Goal: Task Accomplishment & Management: Use online tool/utility

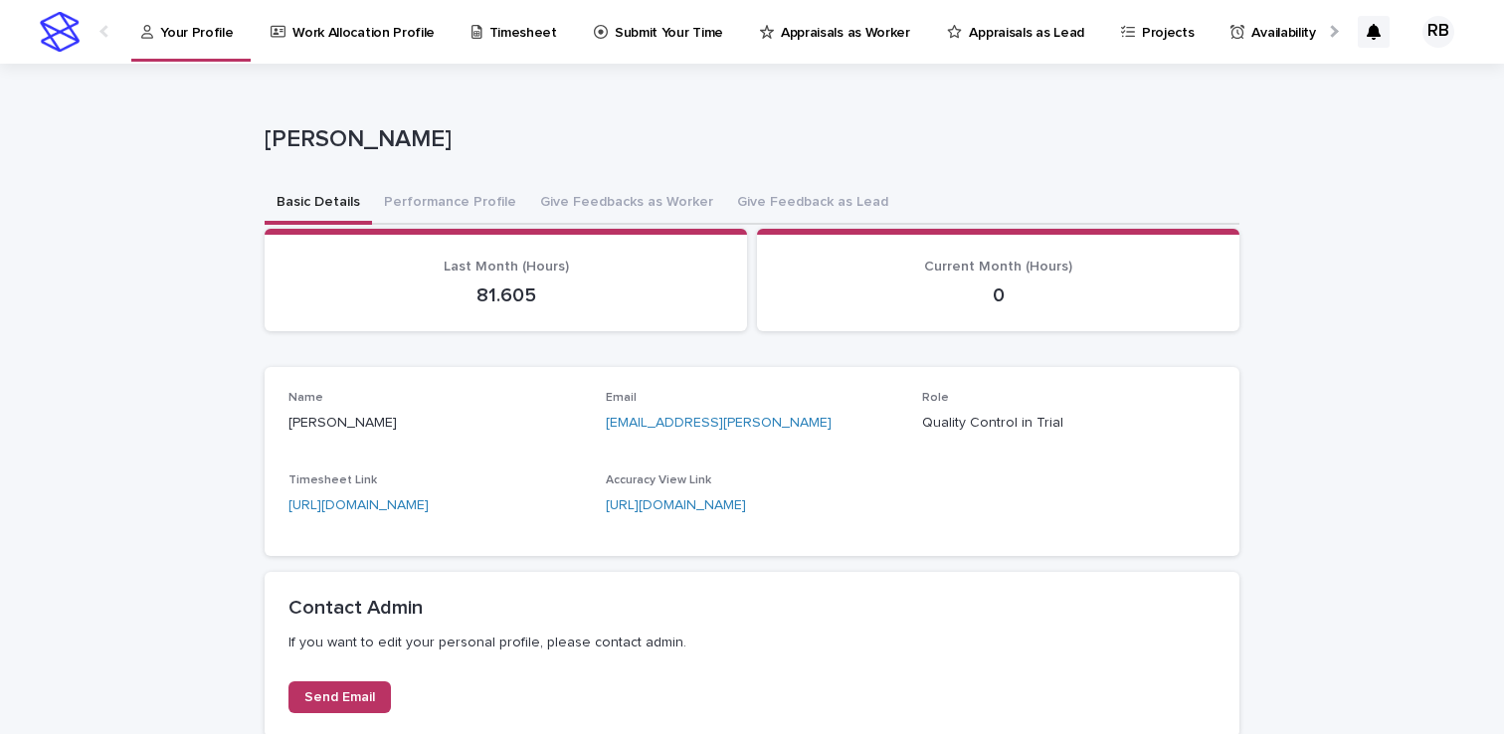
click at [615, 27] on p "Submit Your Time" at bounding box center [669, 21] width 108 height 42
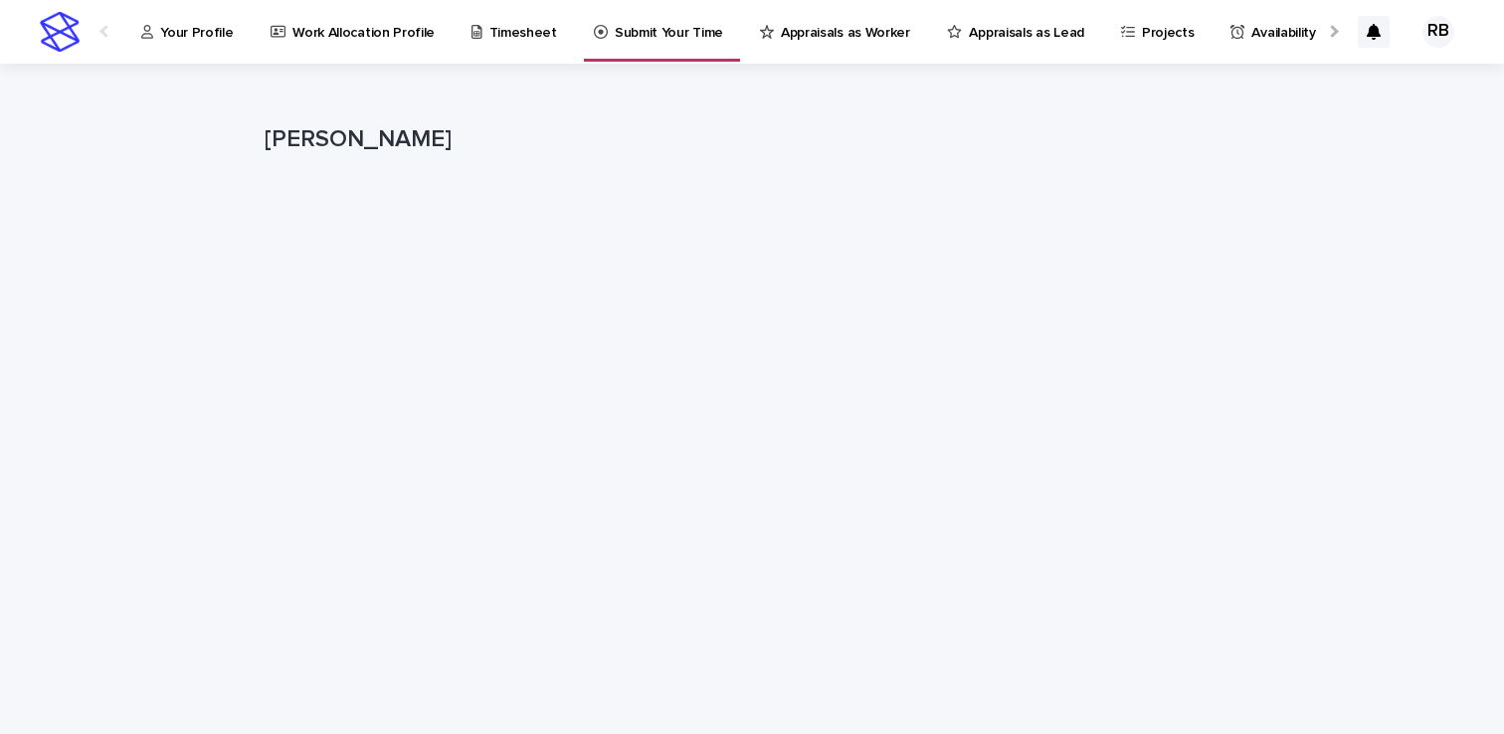
click at [196, 26] on p "Your Profile" at bounding box center [196, 21] width 73 height 42
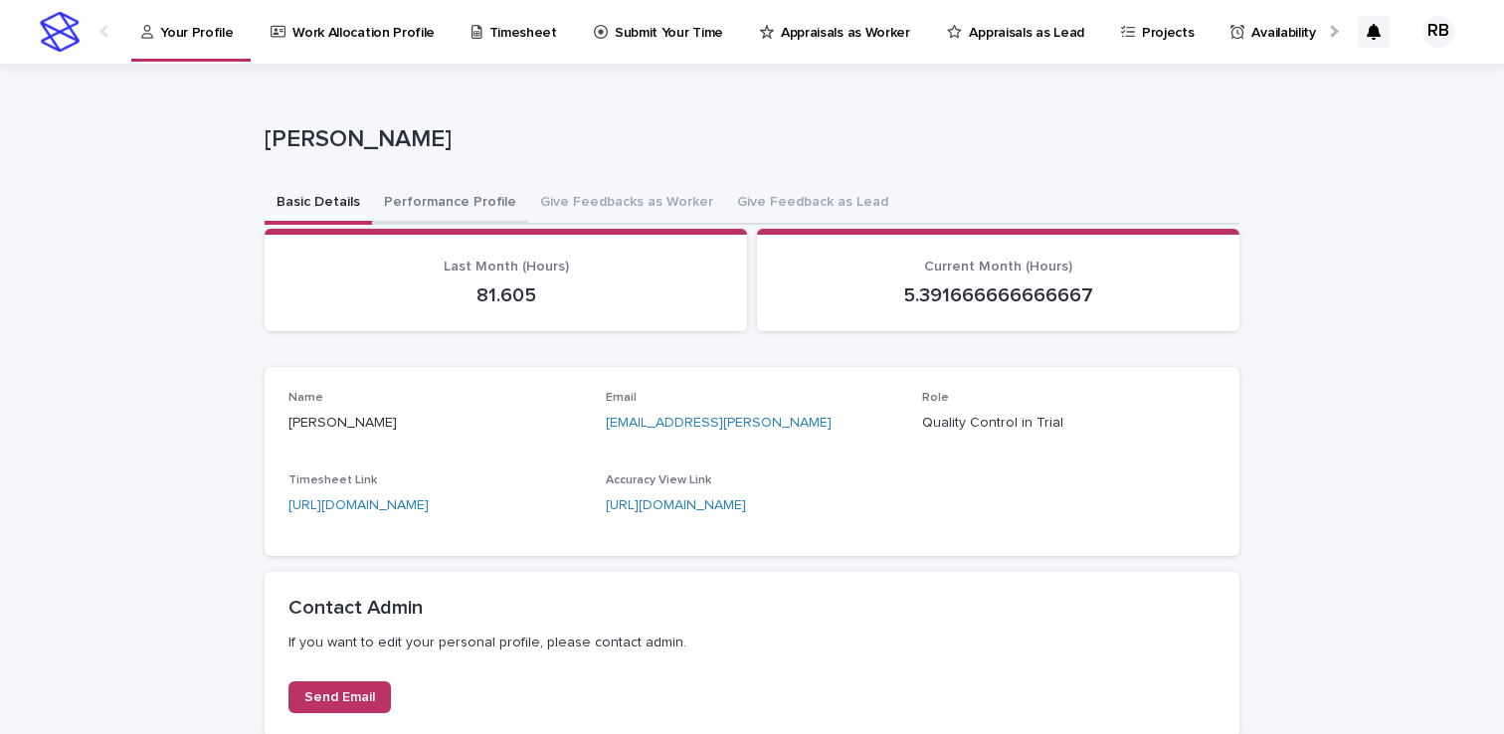
click at [458, 198] on button "Performance Profile" at bounding box center [450, 204] width 156 height 42
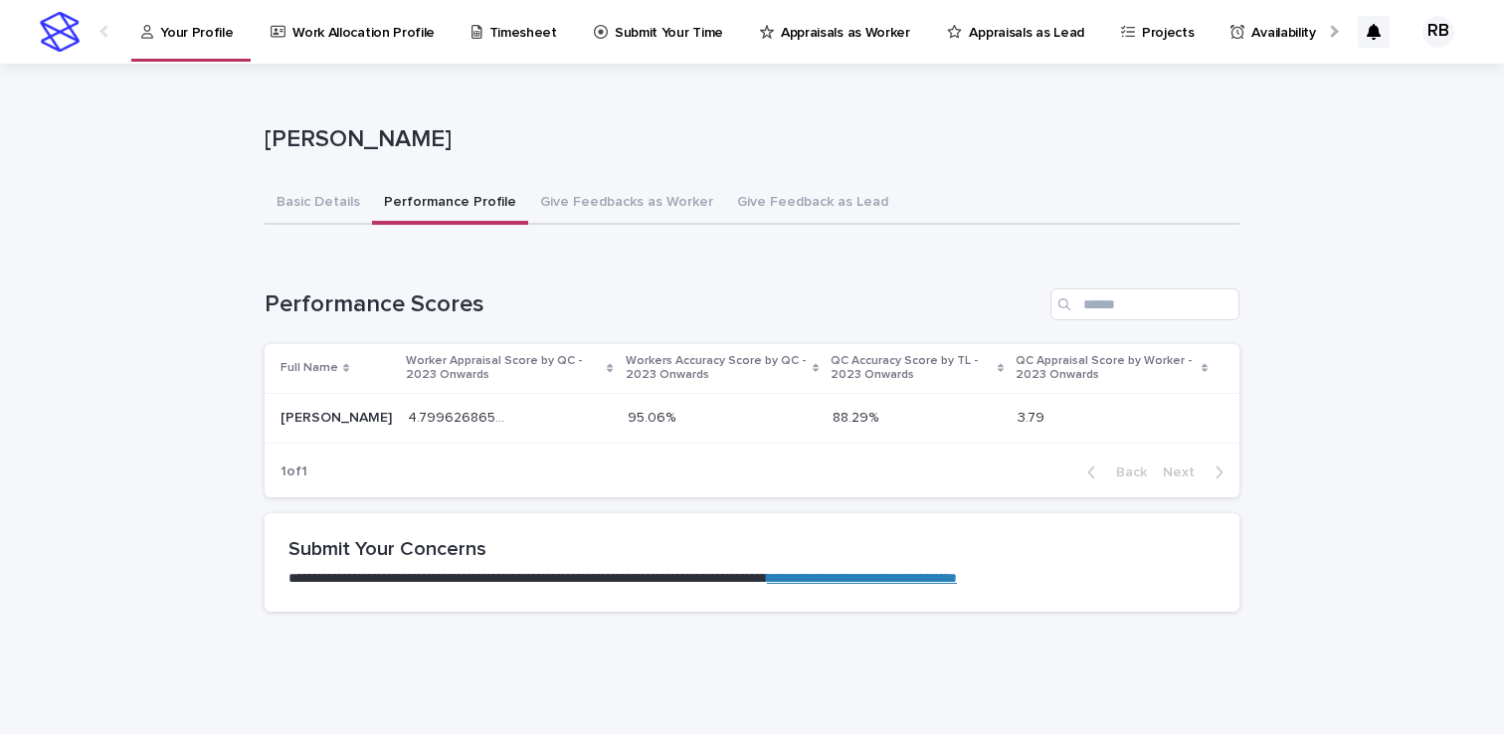
click at [623, 19] on p "Submit Your Time" at bounding box center [669, 21] width 108 height 42
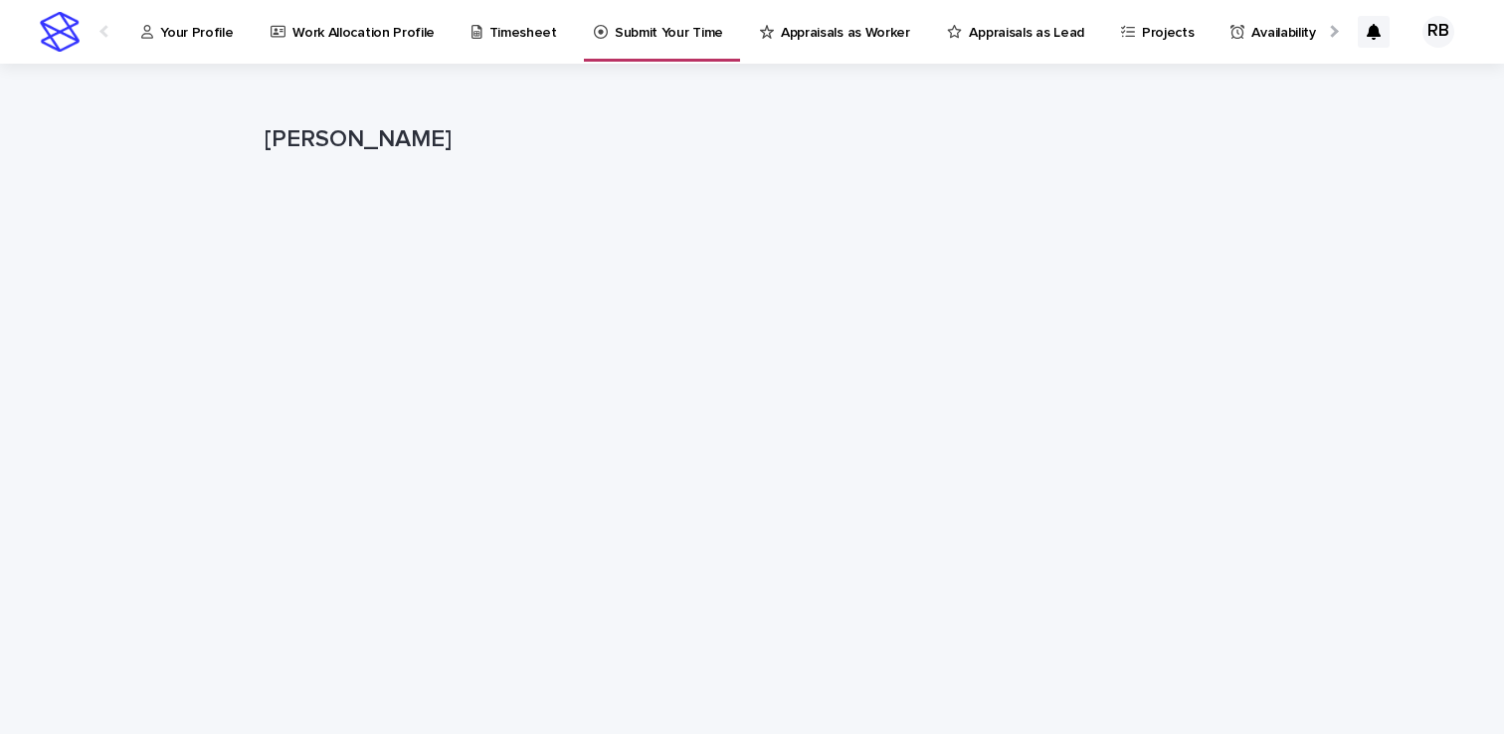
click at [202, 44] on link "Your Profile" at bounding box center [190, 31] width 103 height 62
